Goal: Information Seeking & Learning: Check status

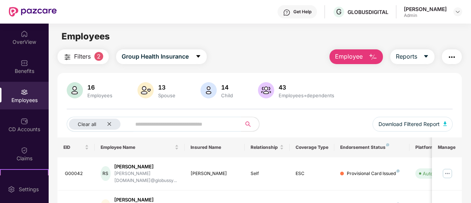
click at [407, 14] on div "Admin" at bounding box center [425, 16] width 43 height 6
click at [457, 13] on img at bounding box center [457, 12] width 6 height 6
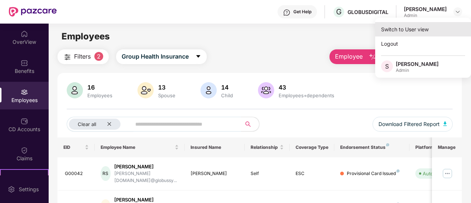
click at [418, 32] on div "Switch to User view" at bounding box center [423, 29] width 96 height 14
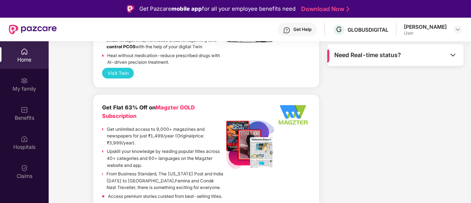
scroll to position [580, 0]
click at [452, 54] on img at bounding box center [452, 54] width 7 height 7
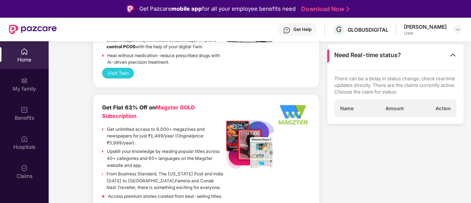
click at [345, 108] on span "Name" at bounding box center [347, 108] width 14 height 7
click at [453, 53] on img at bounding box center [452, 54] width 7 height 7
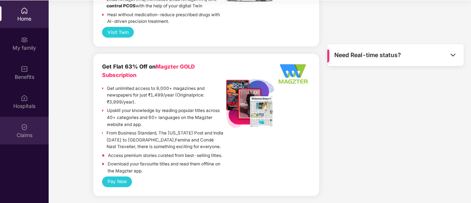
scroll to position [41, 0]
click at [25, 129] on img at bounding box center [24, 126] width 7 height 7
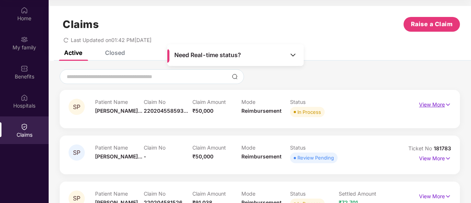
click at [423, 103] on p "View More" at bounding box center [435, 104] width 32 height 10
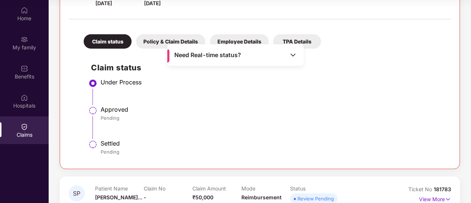
scroll to position [147, 0]
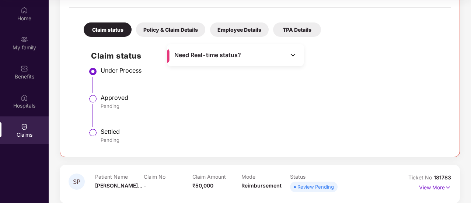
click at [175, 30] on div "Policy & Claim Details" at bounding box center [170, 29] width 69 height 14
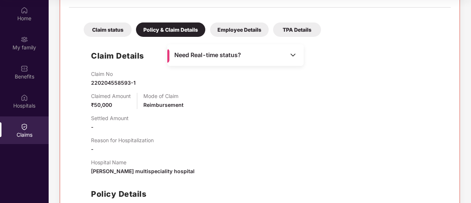
scroll to position [74, 0]
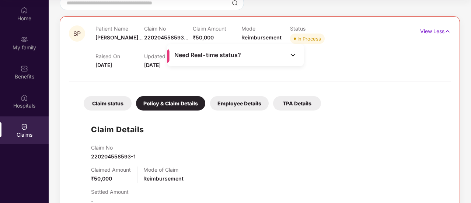
click at [240, 105] on div "Employee Details" at bounding box center [239, 103] width 59 height 14
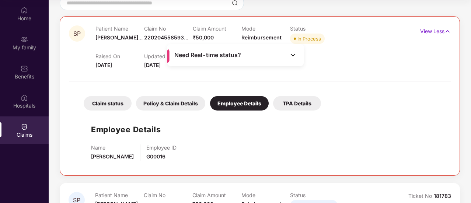
click at [307, 104] on div "TPA Details" at bounding box center [297, 103] width 48 height 14
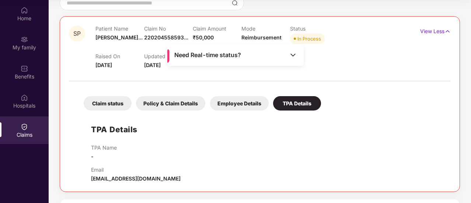
click at [111, 105] on div "Claim status" at bounding box center [108, 103] width 48 height 14
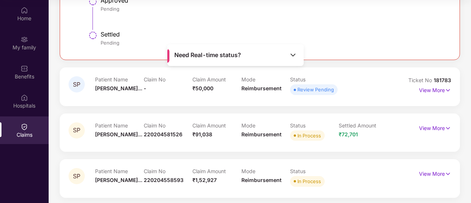
scroll to position [246, 0]
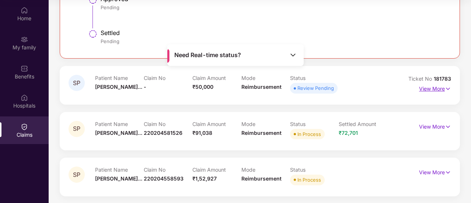
click at [425, 91] on p "View More" at bounding box center [435, 88] width 32 height 10
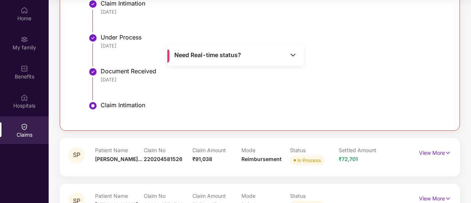
scroll to position [530, 0]
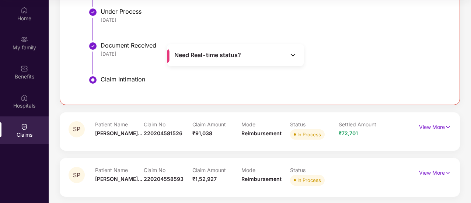
drag, startPoint x: 433, startPoint y: 128, endPoint x: 401, endPoint y: 122, distance: 32.9
click at [433, 128] on p "View More" at bounding box center [435, 126] width 32 height 10
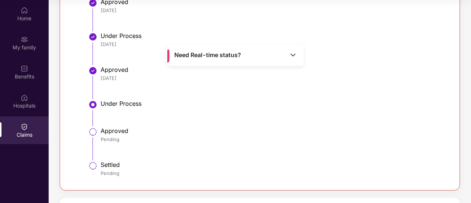
scroll to position [1655, 0]
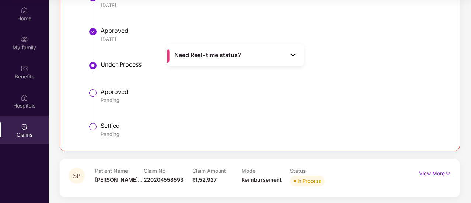
click at [431, 174] on p "View More" at bounding box center [435, 173] width 32 height 10
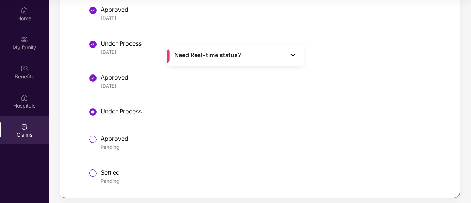
scroll to position [2983, 0]
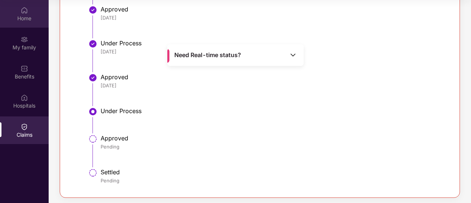
click at [18, 14] on div "Home" at bounding box center [24, 14] width 49 height 28
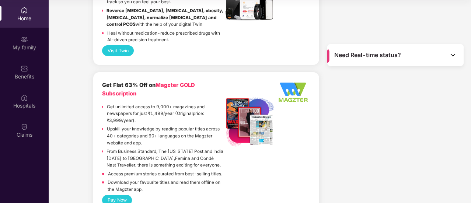
scroll to position [580, 0]
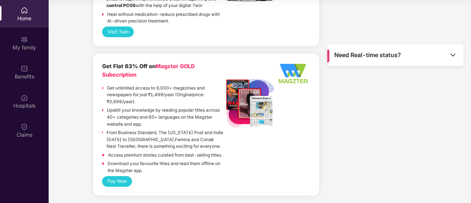
click at [28, 18] on div "Home" at bounding box center [24, 17] width 49 height 7
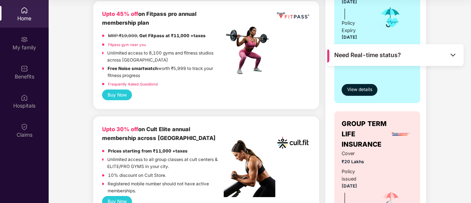
scroll to position [138, 0]
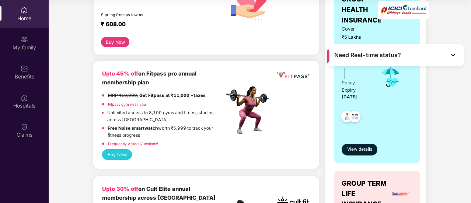
click at [362, 44] on div "Policy issued" at bounding box center [354, 51] width 27 height 15
click at [357, 54] on span "Need Real-time status?" at bounding box center [367, 55] width 67 height 8
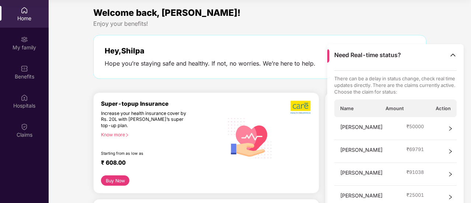
scroll to position [0, 0]
